Goal: Information Seeking & Learning: Learn about a topic

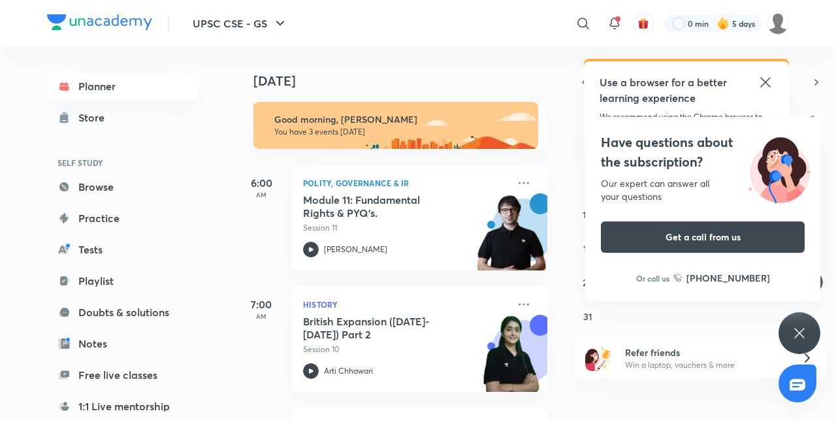
click at [770, 81] on icon at bounding box center [766, 82] width 16 height 16
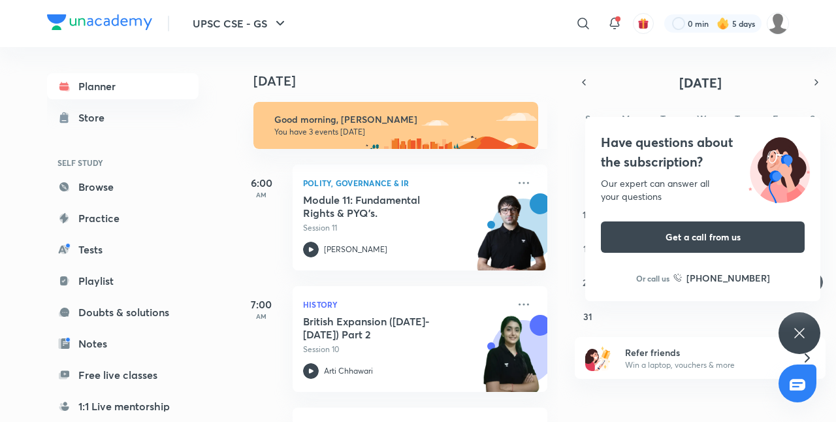
click at [796, 327] on icon at bounding box center [800, 333] width 16 height 16
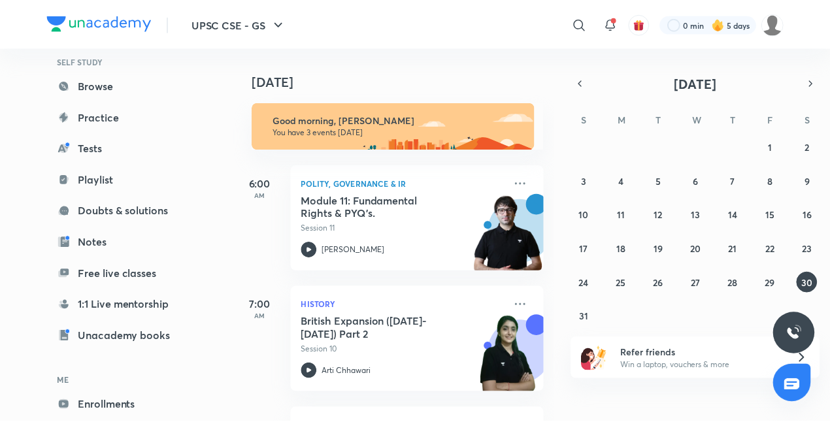
scroll to position [166, 0]
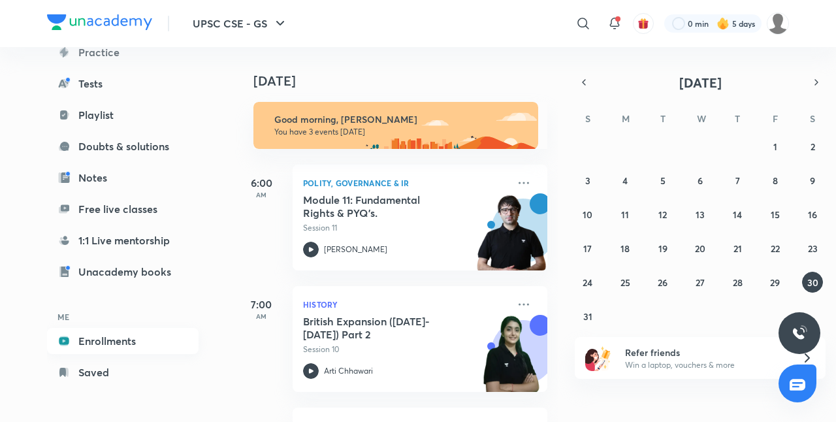
click at [148, 341] on link "Enrollments" at bounding box center [123, 341] width 152 height 26
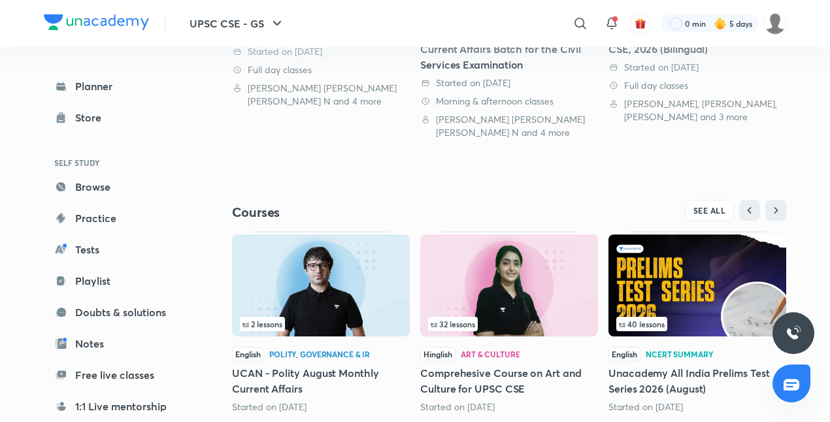
scroll to position [508, 0]
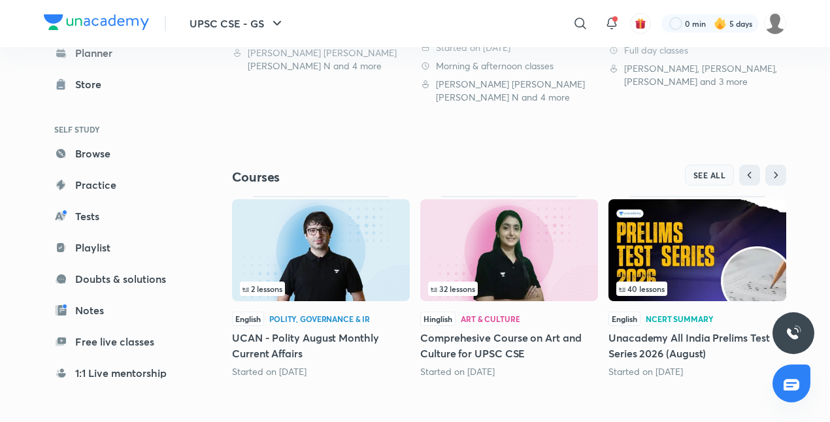
click at [716, 167] on button "SEE ALL" at bounding box center [710, 175] width 50 height 21
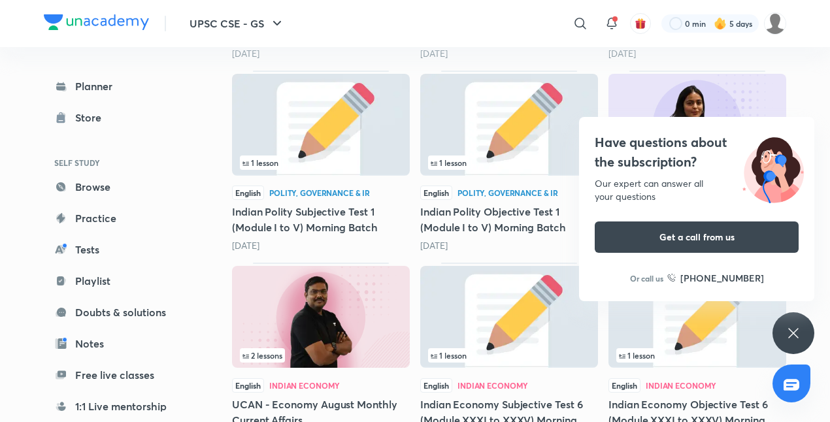
scroll to position [1645, 0]
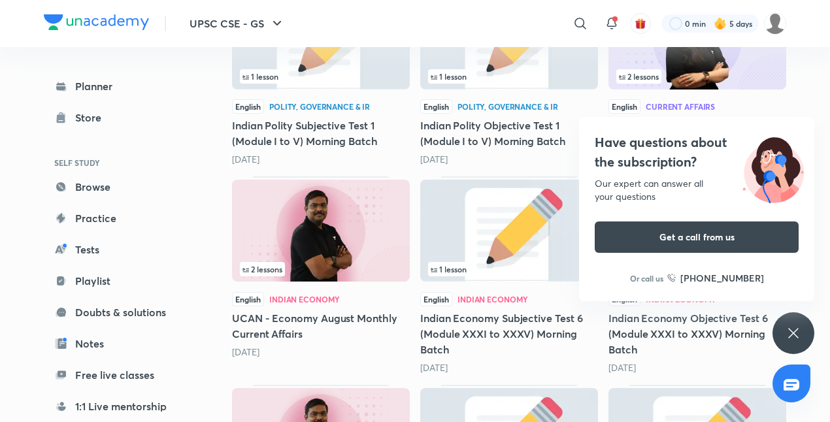
click at [793, 323] on div "Have questions about the subscription? Our expert can answer all your questions…" at bounding box center [793, 333] width 42 height 42
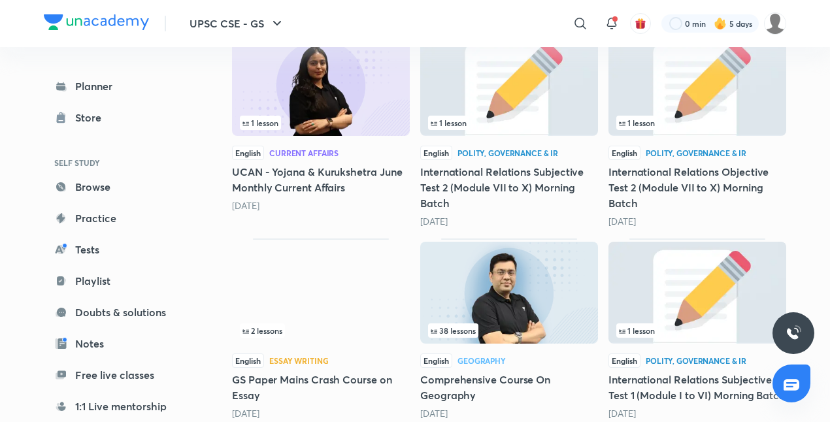
scroll to position [4646, 0]
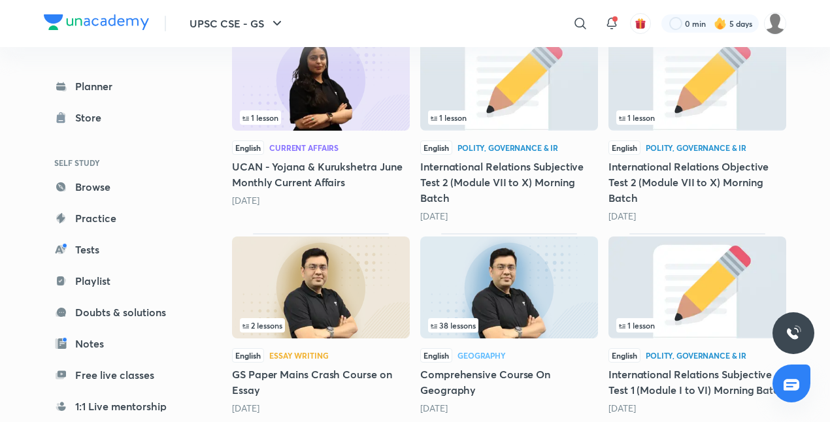
click at [465, 378] on h5 "Comprehensive Course On Geography" at bounding box center [509, 382] width 178 height 31
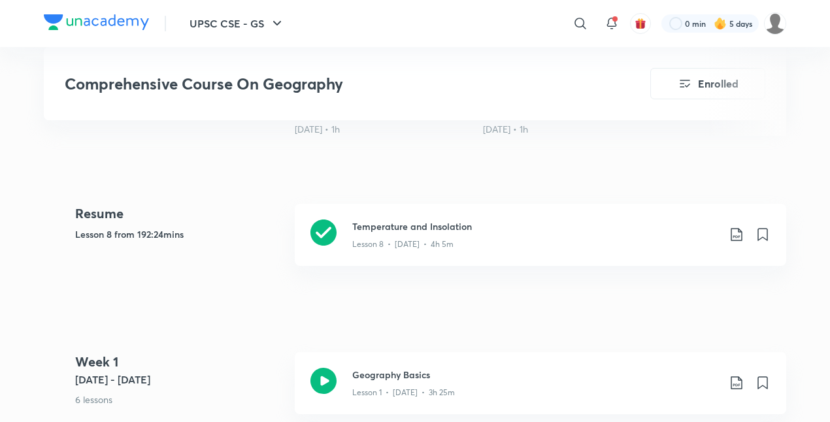
scroll to position [549, 0]
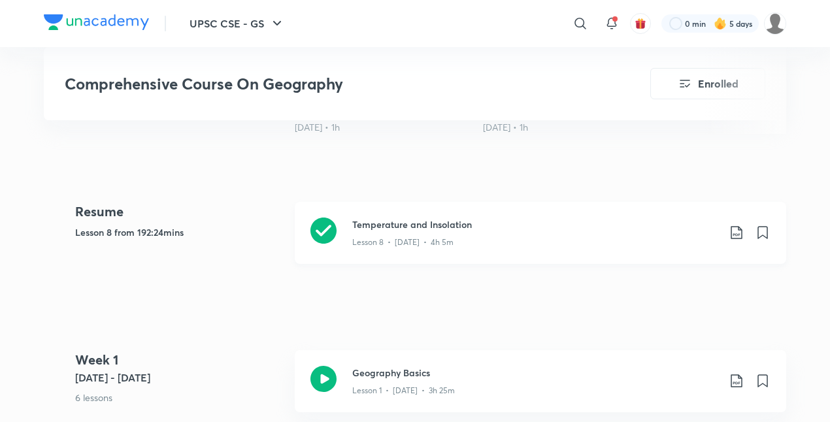
click at [439, 251] on div "Temperature and Insolation Lesson 8 • [DATE] • 4h 5m" at bounding box center [540, 233] width 491 height 62
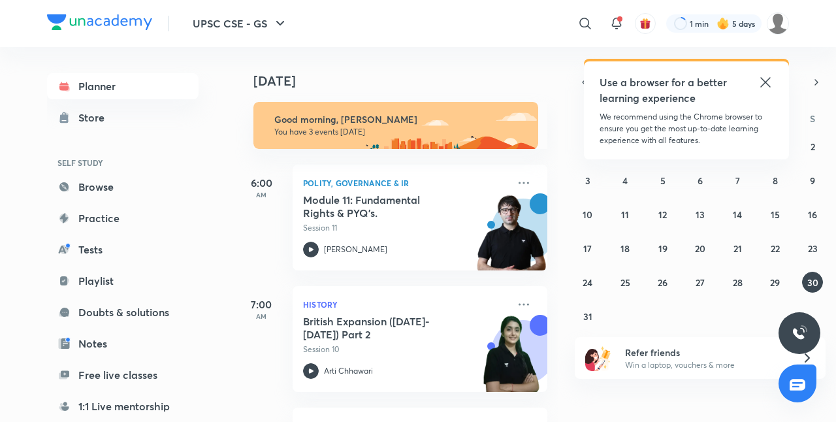
click at [768, 82] on icon at bounding box center [766, 82] width 16 height 16
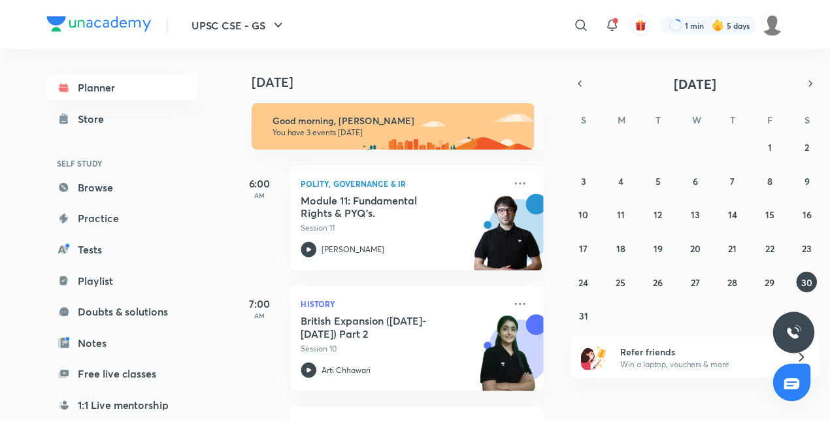
scroll to position [112, 0]
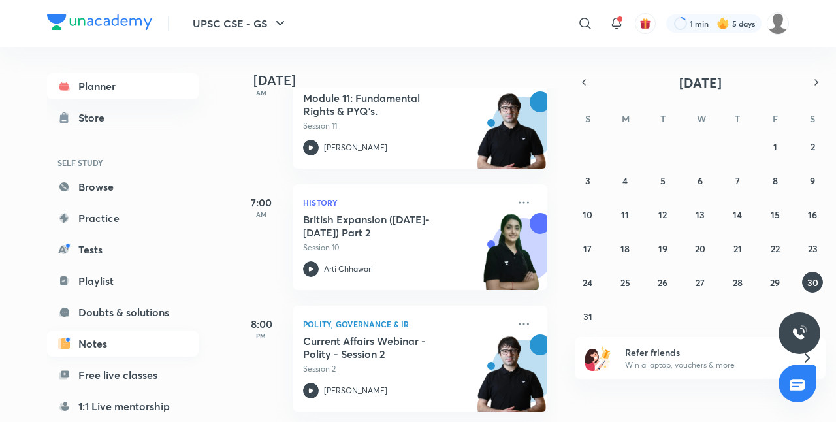
click at [91, 335] on link "Notes" at bounding box center [123, 344] width 152 height 26
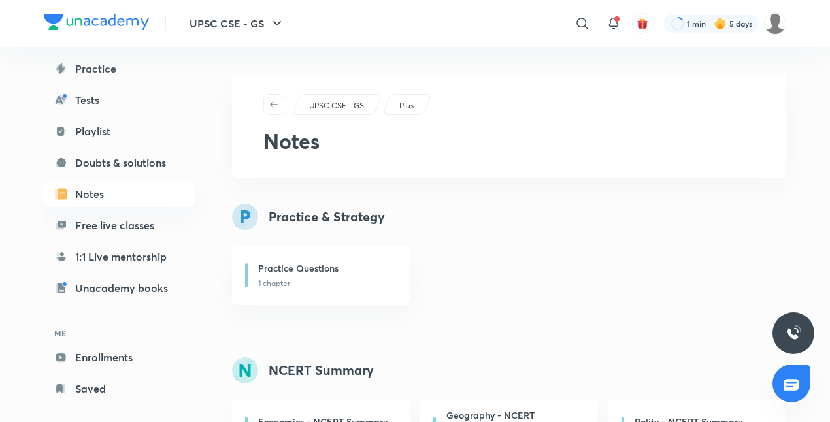
scroll to position [166, 0]
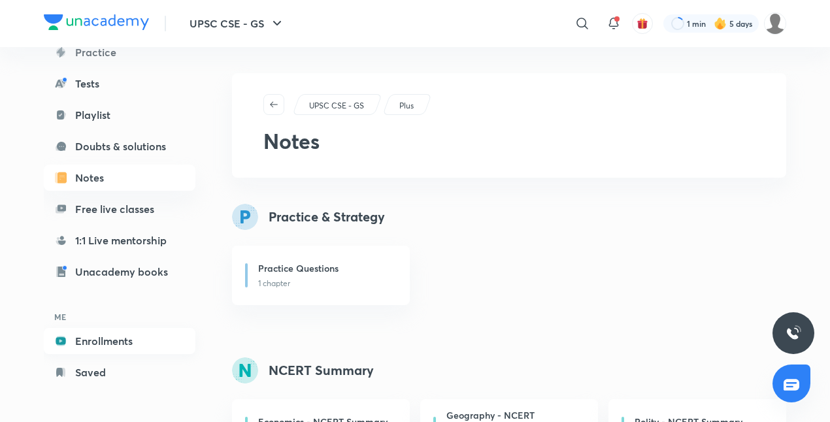
click at [135, 335] on link "Enrollments" at bounding box center [120, 341] width 152 height 26
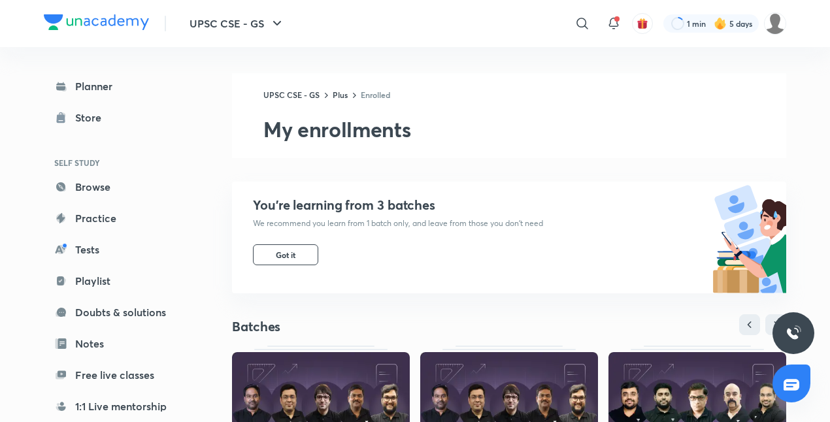
click at [280, 243] on div "You’re learning from 3 batches We recommend you learn from 1 batch only, and le…" at bounding box center [387, 238] width 311 height 112
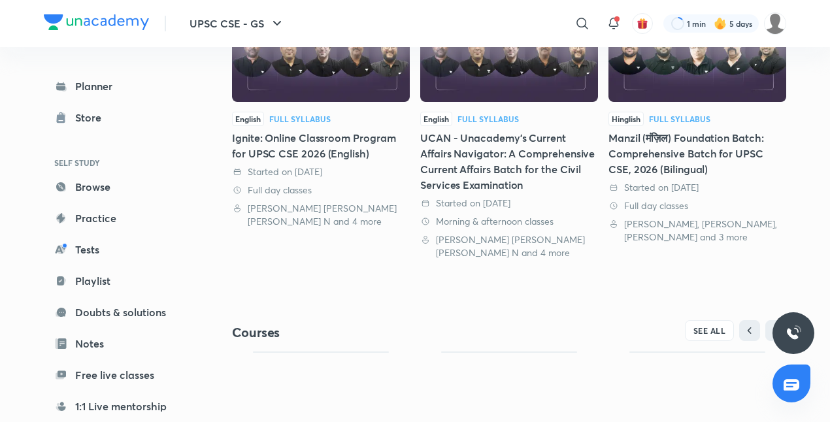
scroll to position [508, 0]
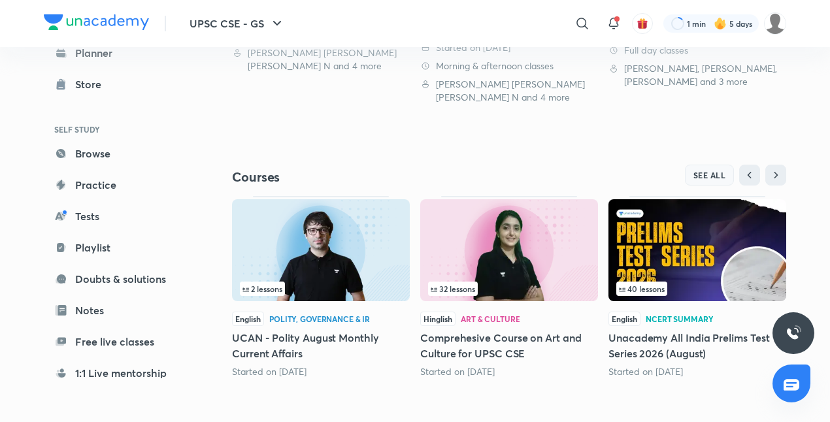
click at [712, 171] on span "SEE ALL" at bounding box center [709, 175] width 33 height 9
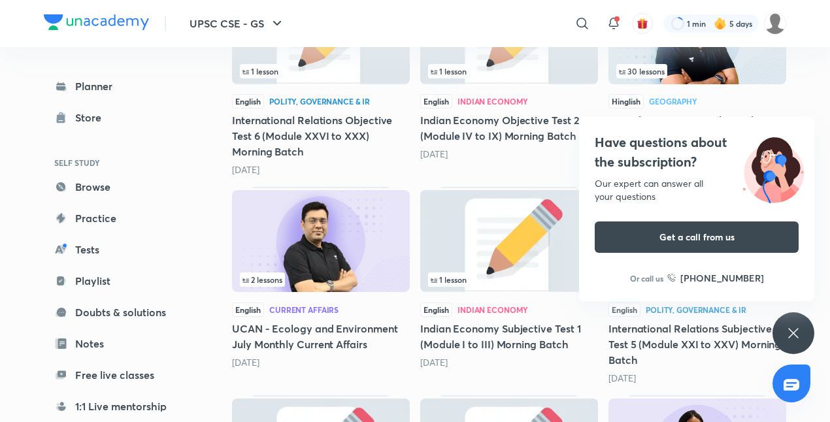
scroll to position [3381, 0]
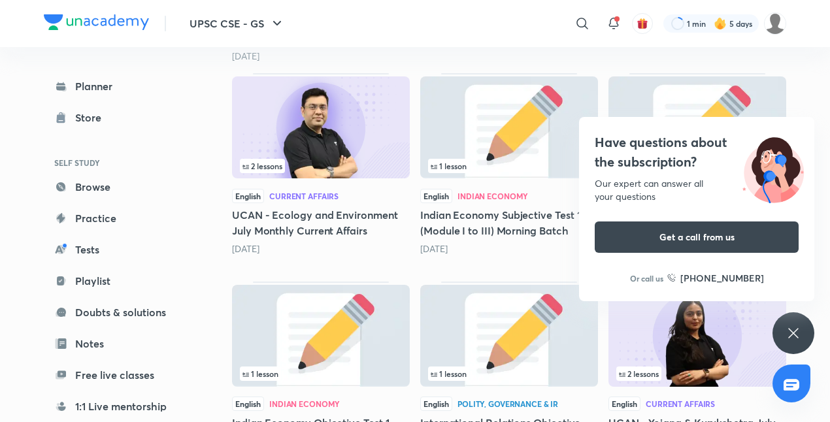
click at [806, 327] on div "Have questions about the subscription? Our expert can answer all your questions…" at bounding box center [793, 333] width 42 height 42
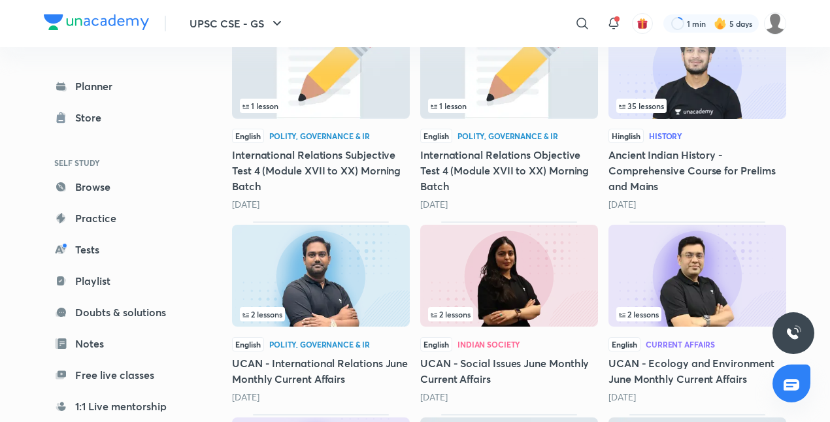
scroll to position [4144, 0]
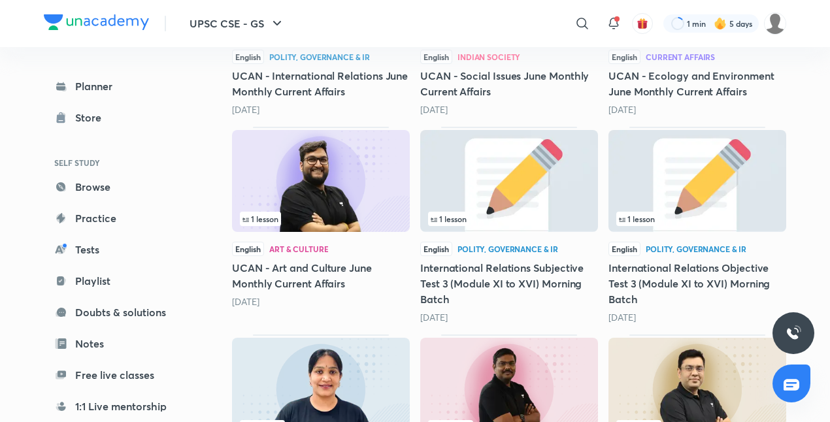
click at [806, 327] on div at bounding box center [793, 333] width 42 height 42
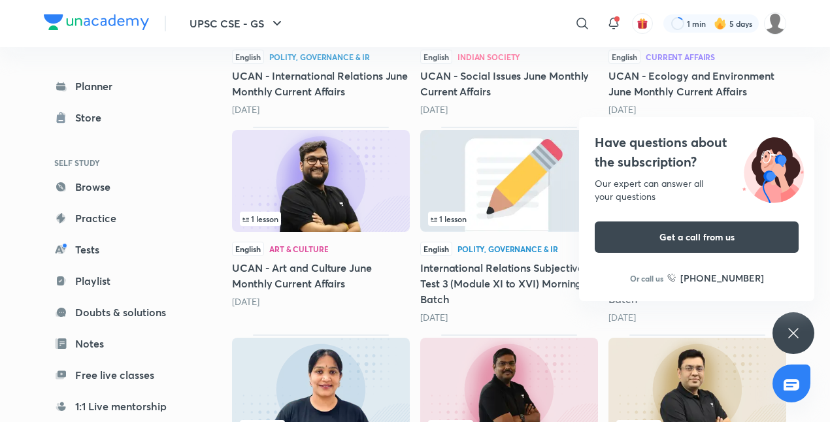
click at [797, 331] on icon at bounding box center [793, 333] width 16 height 16
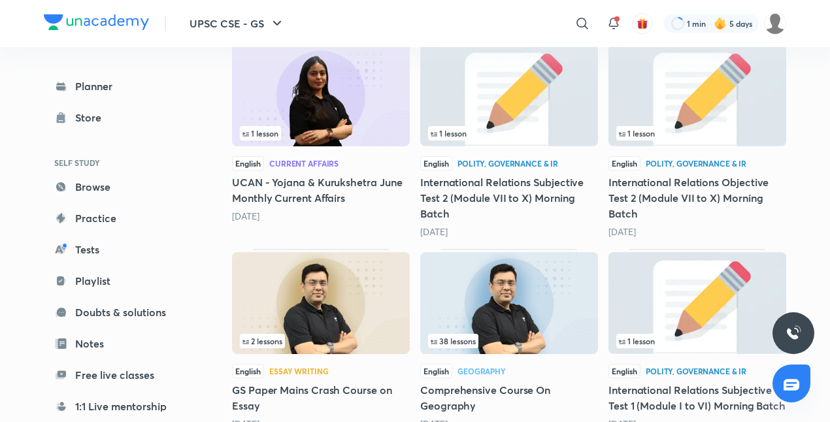
scroll to position [4656, 0]
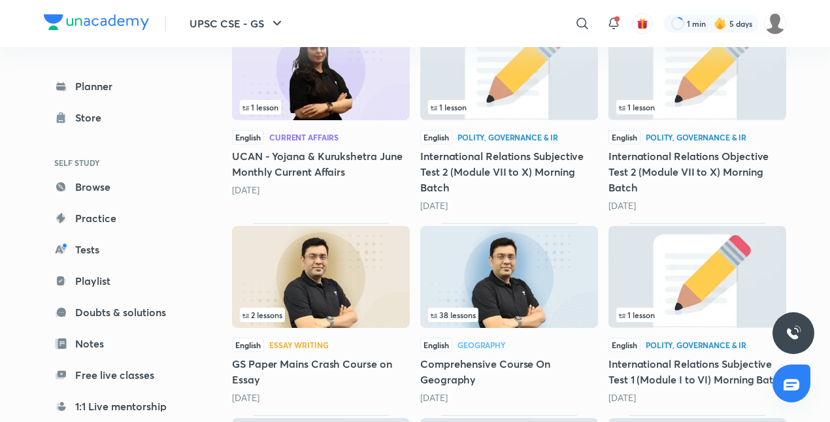
click at [481, 362] on h5 "Comprehensive Course On Geography" at bounding box center [509, 371] width 178 height 31
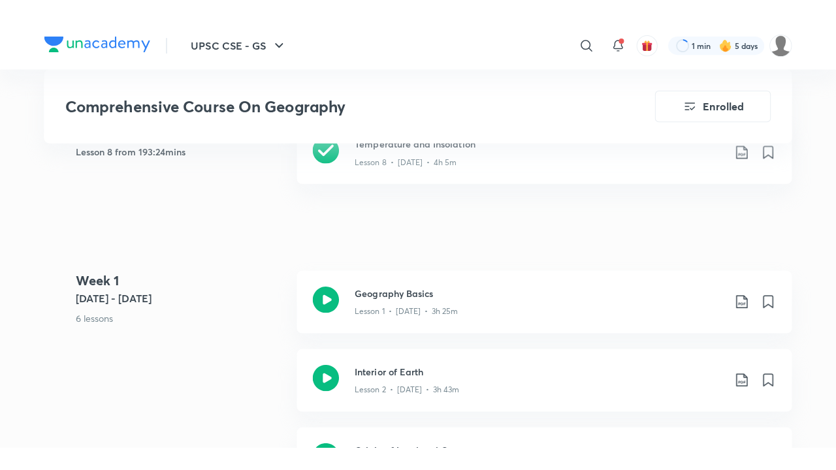
scroll to position [653, 0]
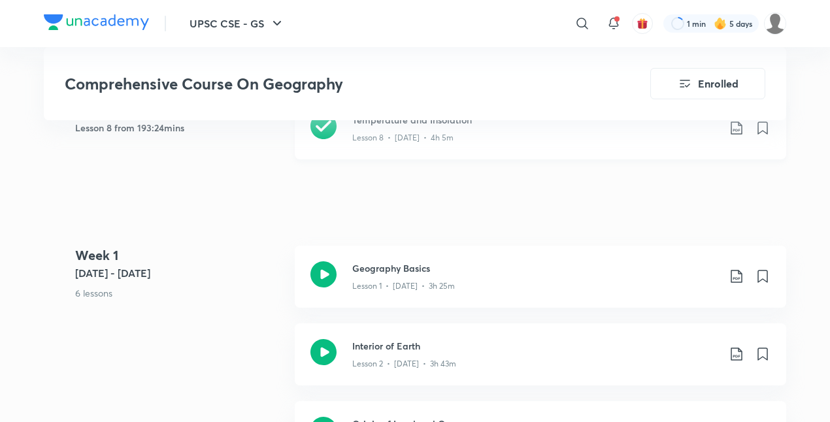
click at [386, 128] on div "Lesson 8 • [DATE] • 4h 5m" at bounding box center [535, 135] width 366 height 17
